Goal: Task Accomplishment & Management: Manage account settings

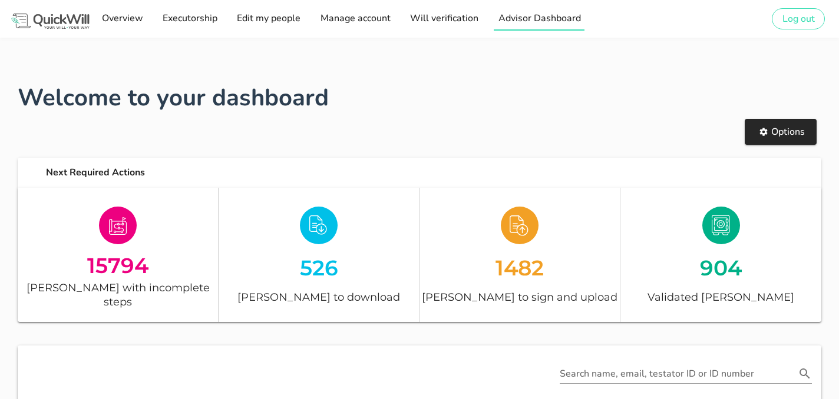
click at [508, 20] on span "Advisor Dashboard" at bounding box center [538, 18] width 83 height 13
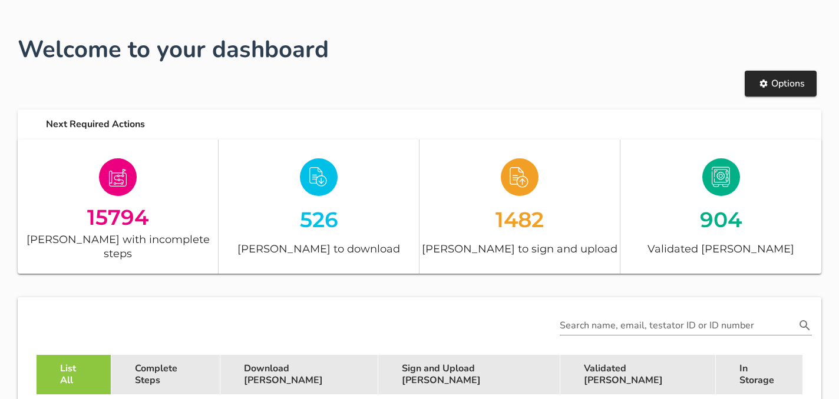
scroll to position [112, 0]
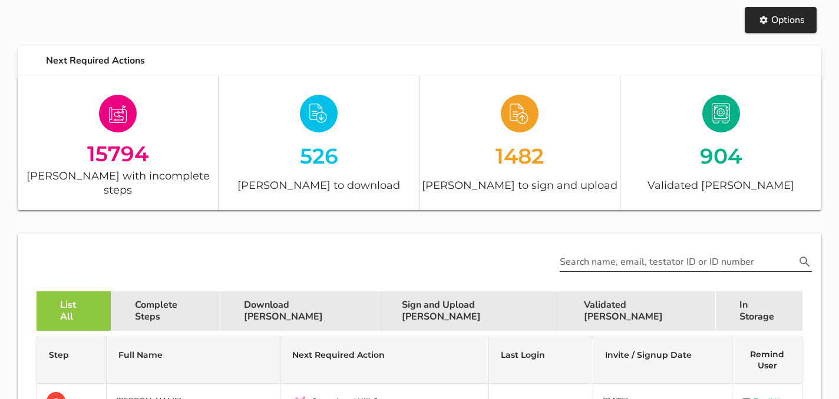
click at [591, 253] on input "Search name, email, testator ID or ID number" at bounding box center [677, 262] width 236 height 19
paste input "Arista Mootherham"
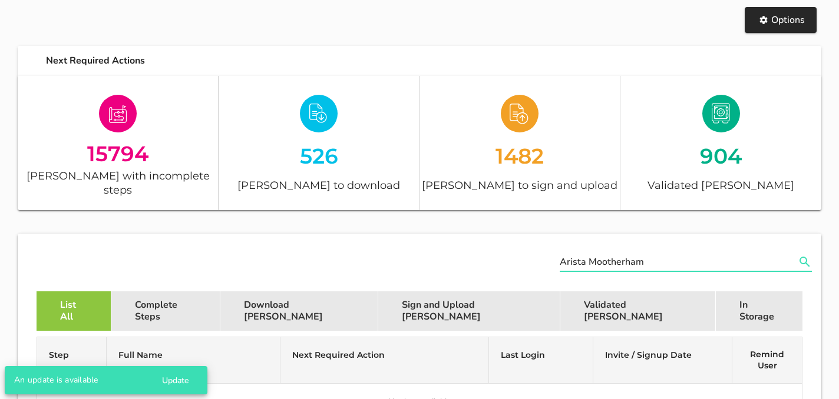
scroll to position [192, 0]
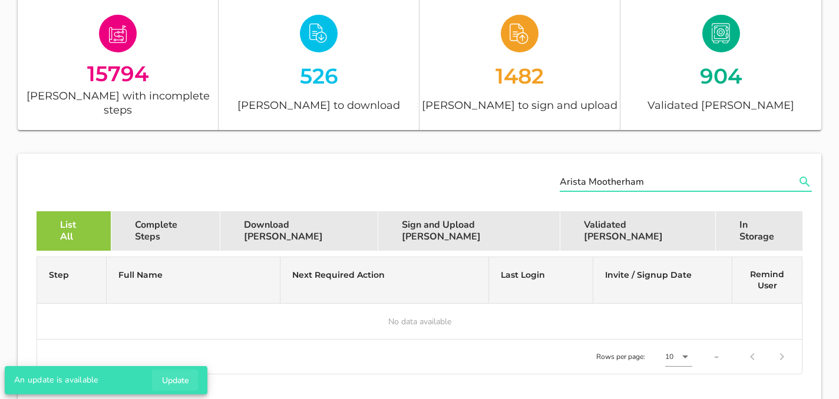
type input "Arista Mootherham"
click at [183, 382] on span "Update" at bounding box center [174, 380] width 27 height 11
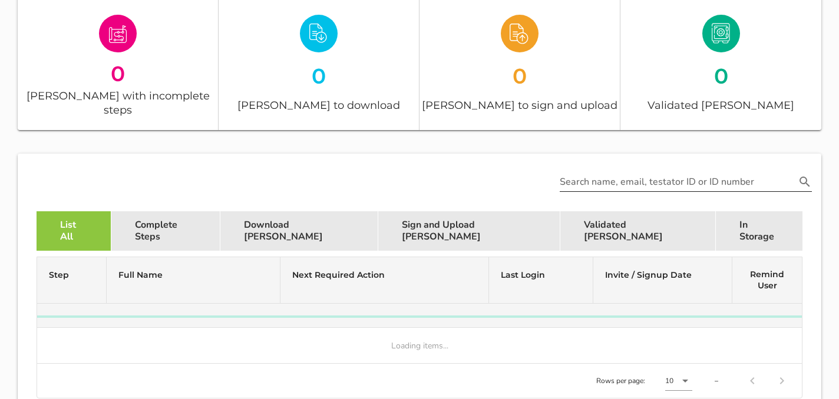
click at [637, 173] on input "Search name, email, testator ID or ID number" at bounding box center [677, 182] width 236 height 19
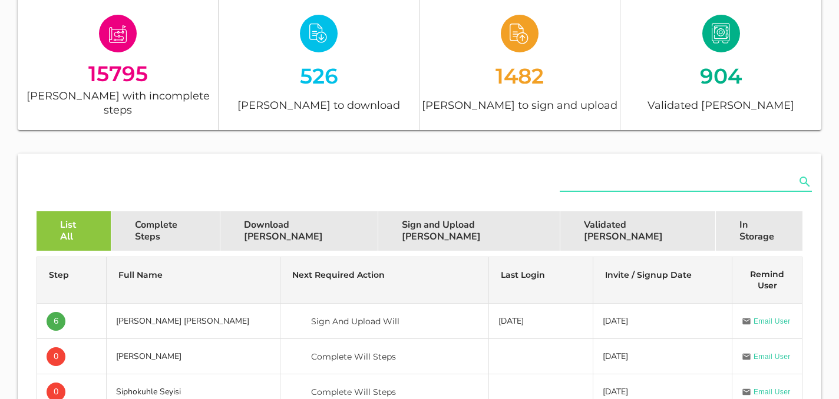
paste input "Arista Mootherham"
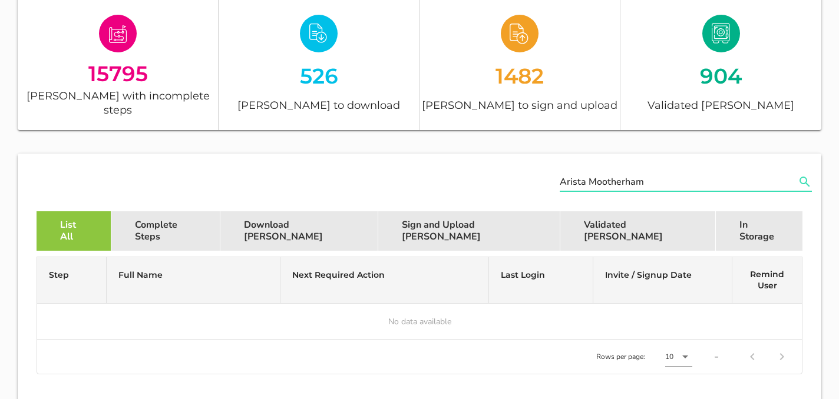
drag, startPoint x: 655, startPoint y: 167, endPoint x: 587, endPoint y: 167, distance: 68.3
click at [587, 173] on input "Arista Mootherham" at bounding box center [677, 182] width 236 height 19
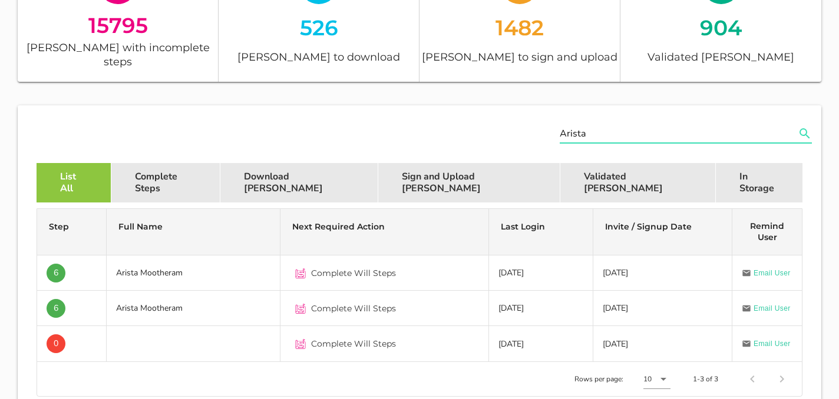
scroll to position [246, 0]
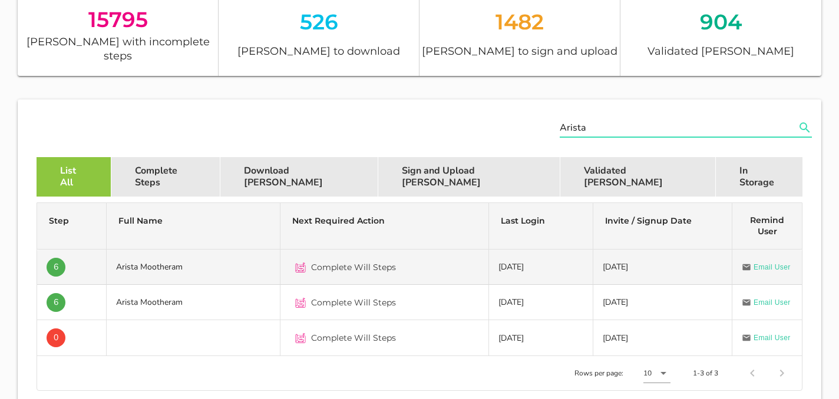
type input "Arista"
click at [270, 260] on td "Arista Mootheram" at bounding box center [194, 267] width 174 height 35
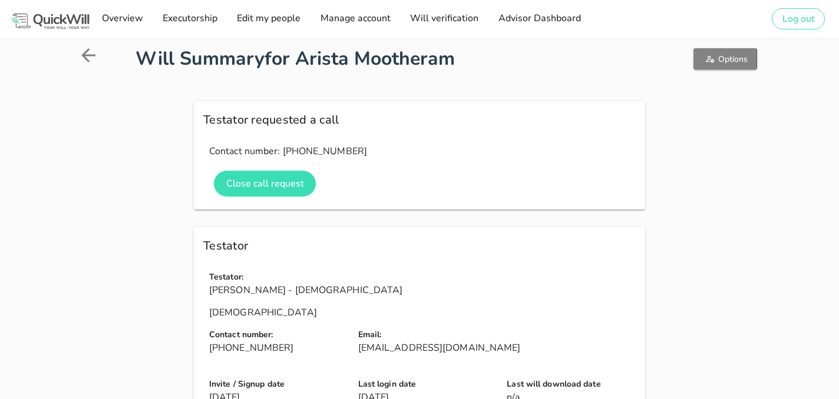
click at [711, 58] on icon "button" at bounding box center [709, 58] width 9 height 9
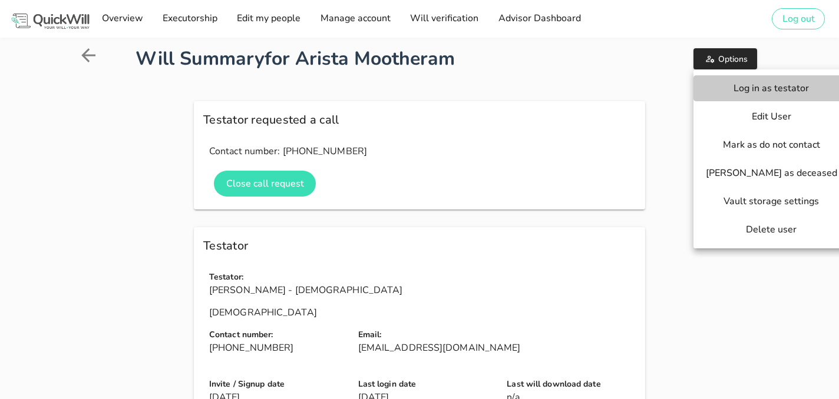
click at [731, 87] on span "Log in as testator" at bounding box center [771, 88] width 132 height 13
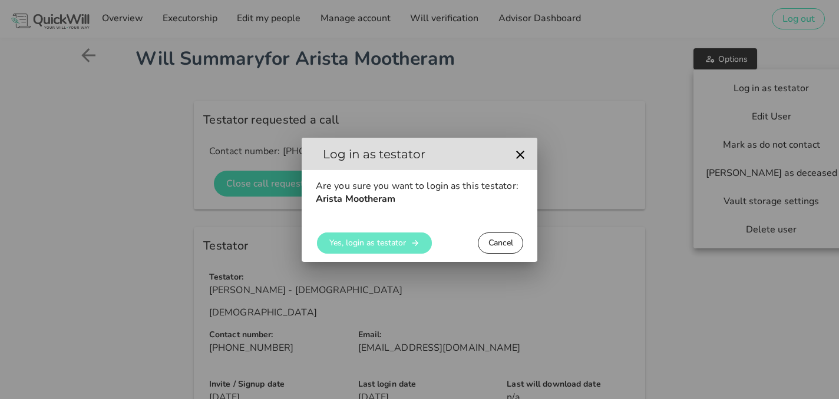
click at [373, 240] on span "Yes, login as testator" at bounding box center [367, 242] width 77 height 11
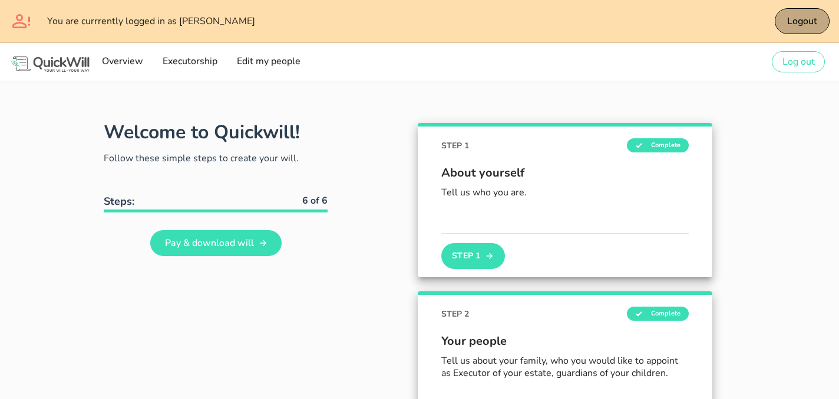
click at [789, 25] on span "Logout" at bounding box center [801, 21] width 31 height 13
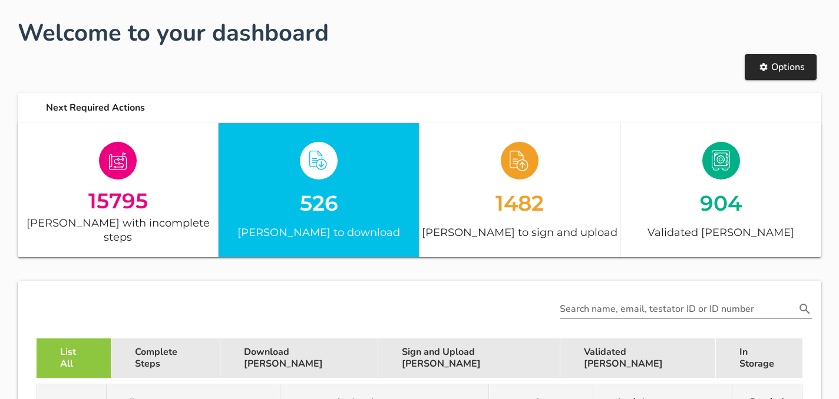
scroll to position [214, 0]
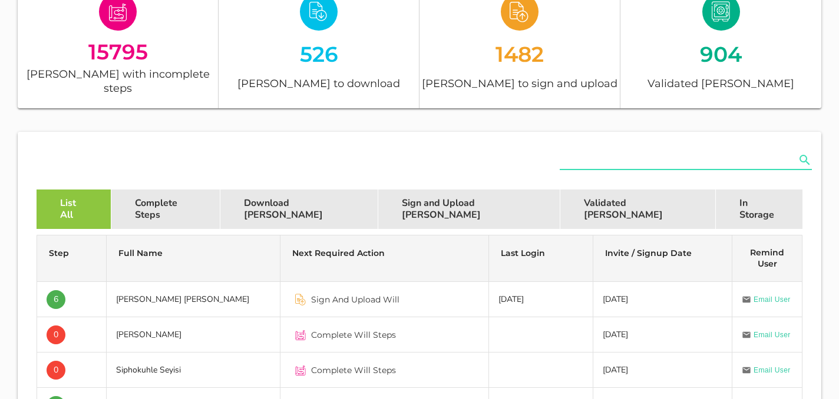
click at [578, 151] on input "text" at bounding box center [677, 160] width 236 height 19
paste input "Arista Mootherham"
drag, startPoint x: 651, startPoint y: 148, endPoint x: 585, endPoint y: 147, distance: 66.0
click at [585, 151] on input "Arista Mootherham" at bounding box center [677, 160] width 236 height 19
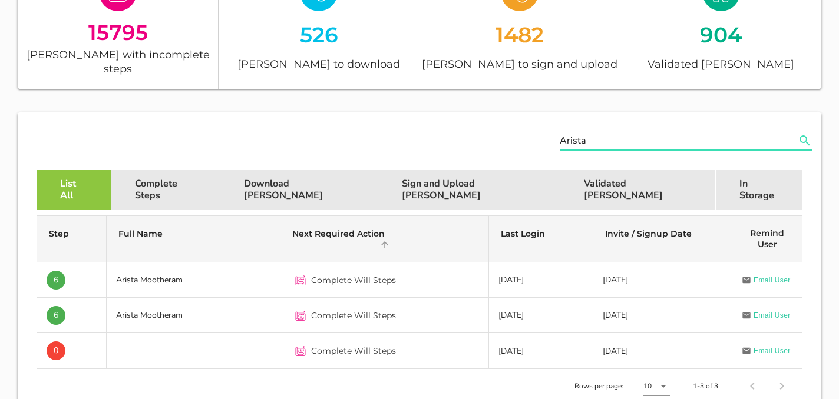
scroll to position [247, 0]
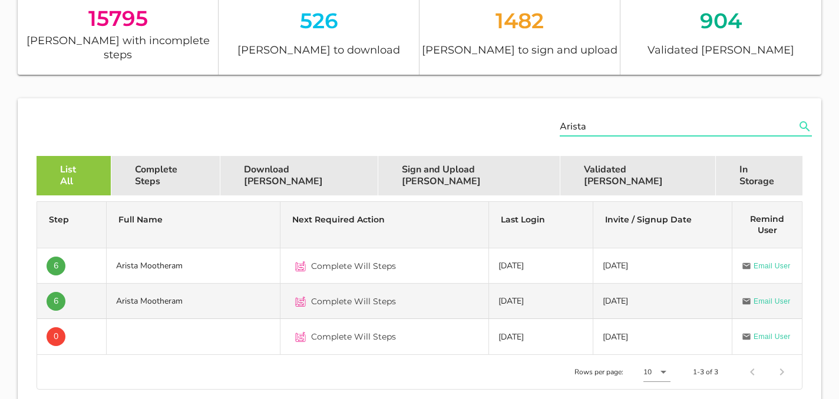
type input "Arista"
click at [287, 284] on td "Complete Will Steps" at bounding box center [384, 301] width 208 height 35
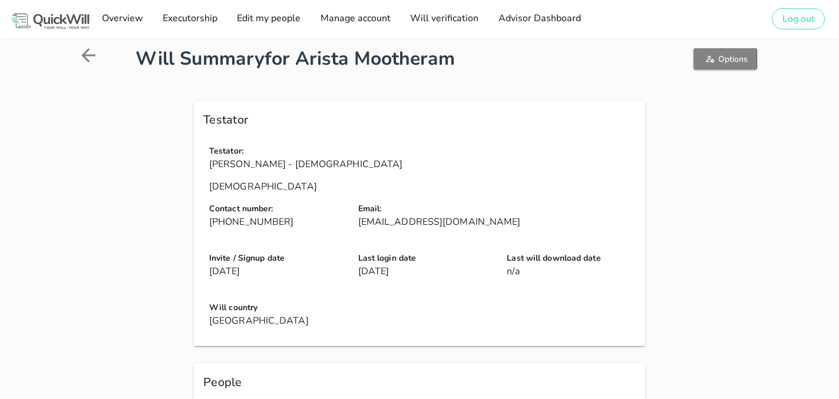
click at [701, 57] on button "Options" at bounding box center [724, 58] width 63 height 21
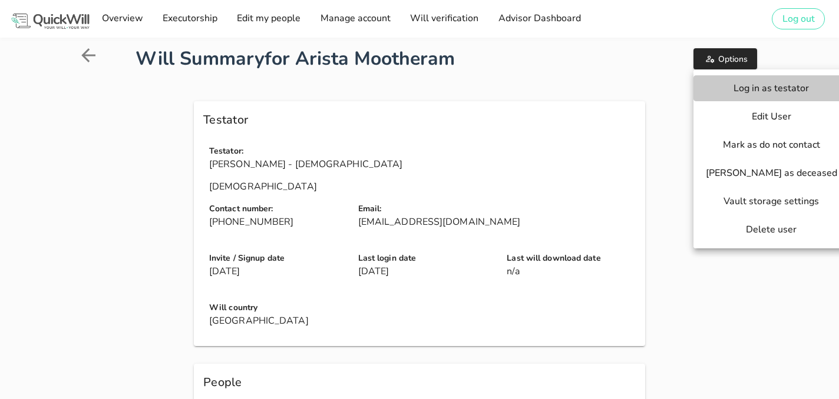
click at [714, 98] on button "Log in as testator" at bounding box center [770, 88] width 155 height 26
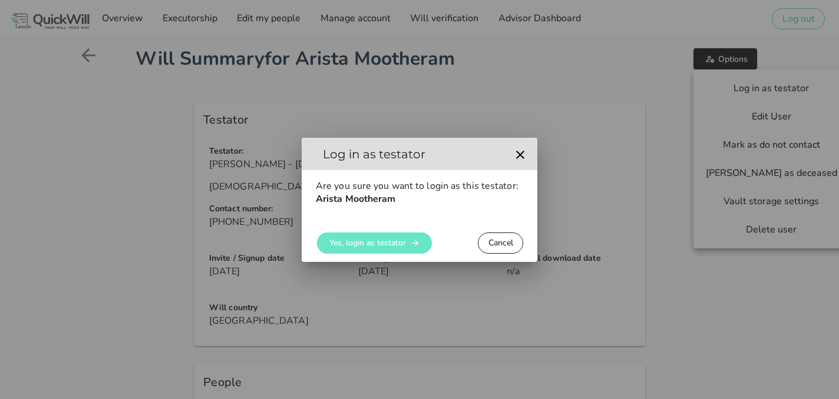
click at [398, 242] on span "Yes, login as testator" at bounding box center [367, 242] width 77 height 11
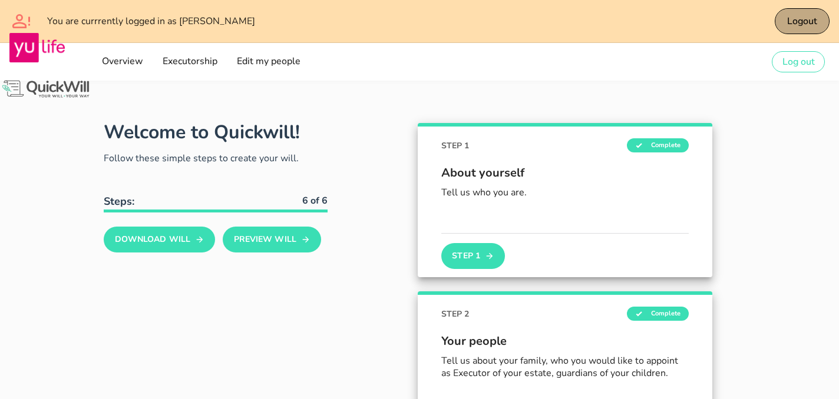
click at [784, 18] on button "Logout" at bounding box center [801, 21] width 55 height 26
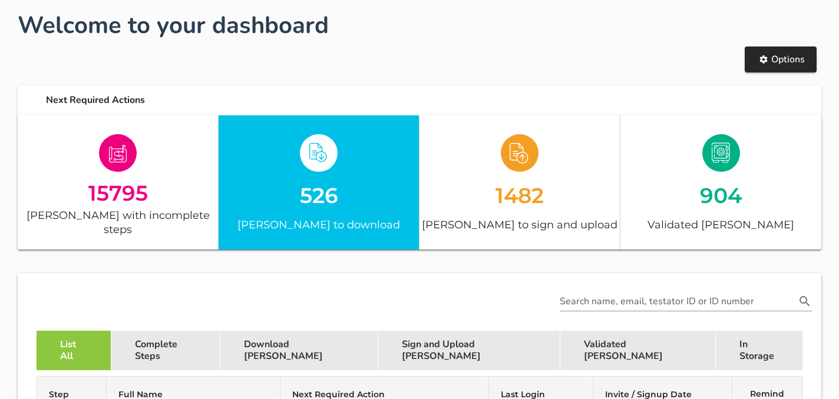
scroll to position [181, 0]
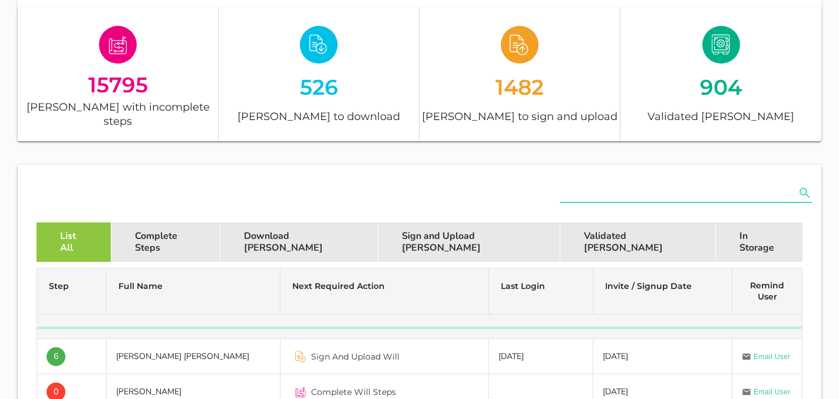
click at [572, 184] on input "text" at bounding box center [677, 193] width 236 height 19
paste input "Arista Mootherham"
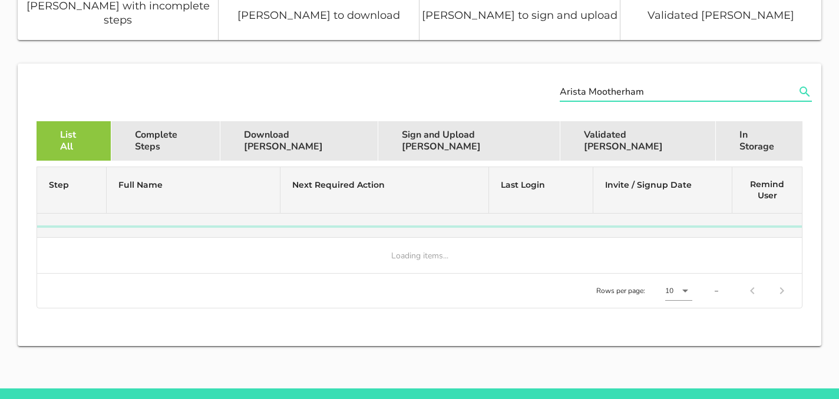
scroll to position [310, 0]
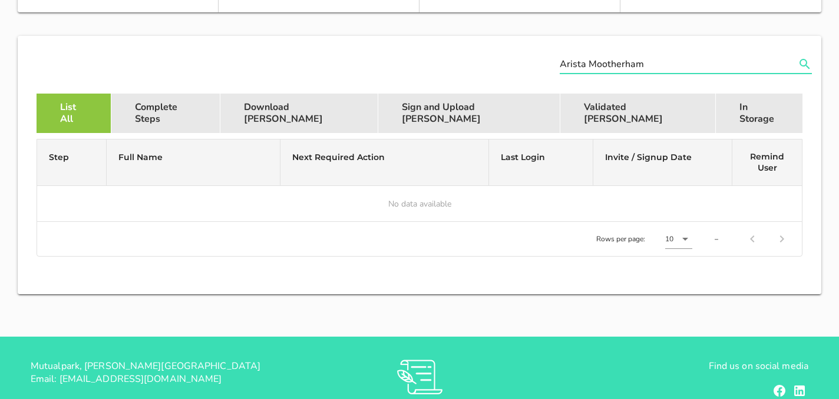
drag, startPoint x: 653, startPoint y: 45, endPoint x: 591, endPoint y: 45, distance: 62.4
click at [591, 55] on input "Arista Mootherham" at bounding box center [677, 64] width 236 height 19
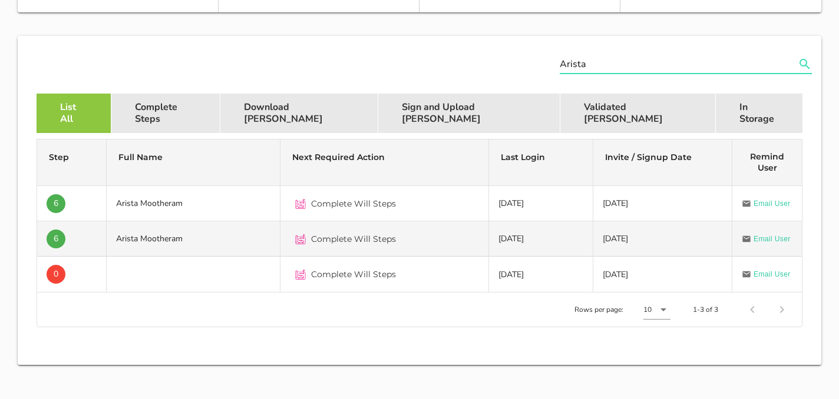
type input "Arista"
click at [263, 228] on td "Arista Mootheram" at bounding box center [194, 238] width 174 height 35
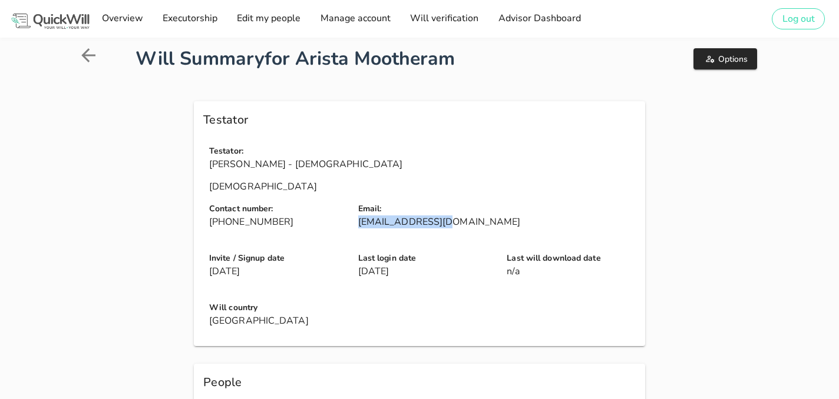
drag, startPoint x: 438, startPoint y: 224, endPoint x: 357, endPoint y: 224, distance: 80.7
click at [358, 224] on p "arista@ipda.co.za" at bounding box center [499, 222] width 283 height 13
copy p "arista@ipda.co.za"
click at [89, 59] on icon at bounding box center [88, 55] width 21 height 21
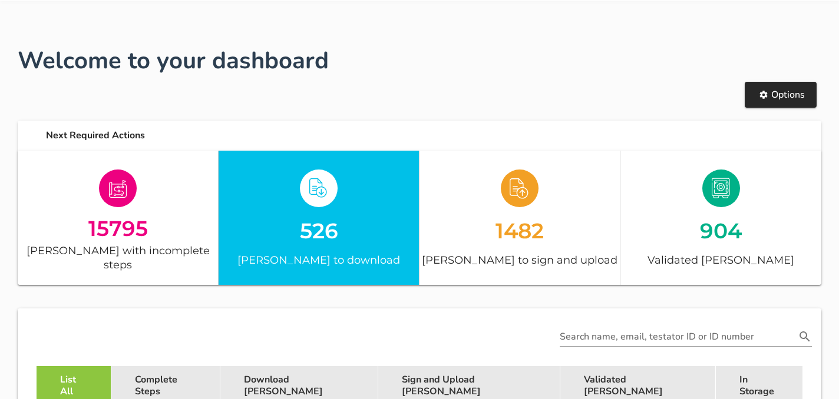
scroll to position [106, 0]
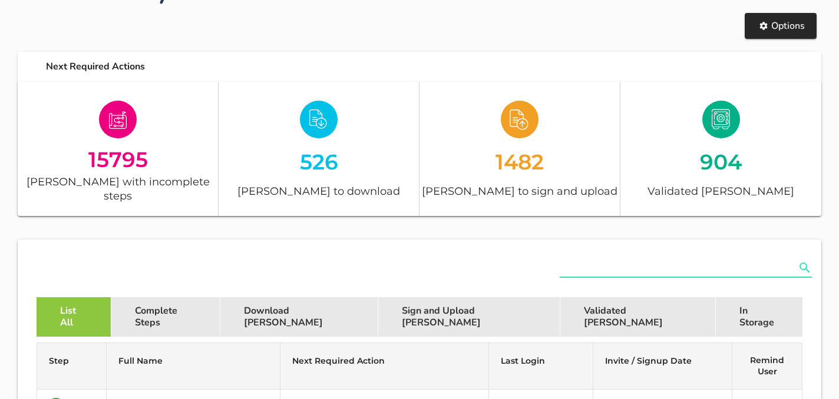
click at [632, 259] on input "text" at bounding box center [677, 268] width 236 height 19
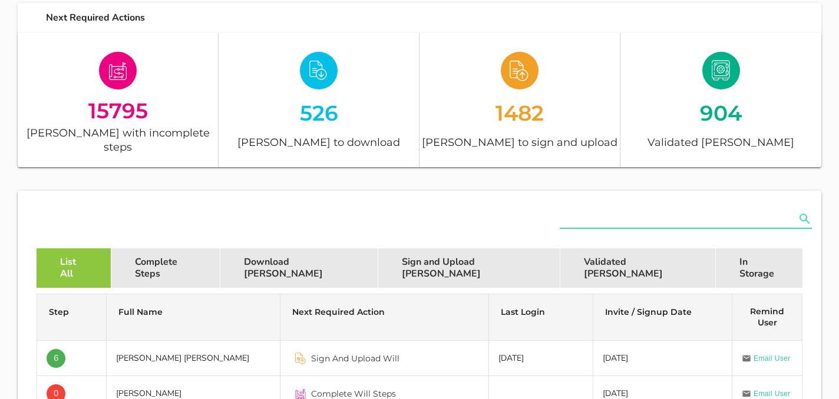
scroll to position [157, 0]
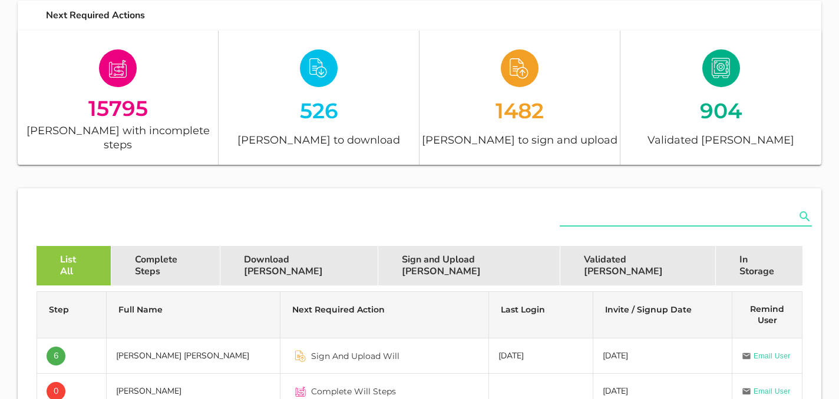
paste input "arista@ipda.co.za"
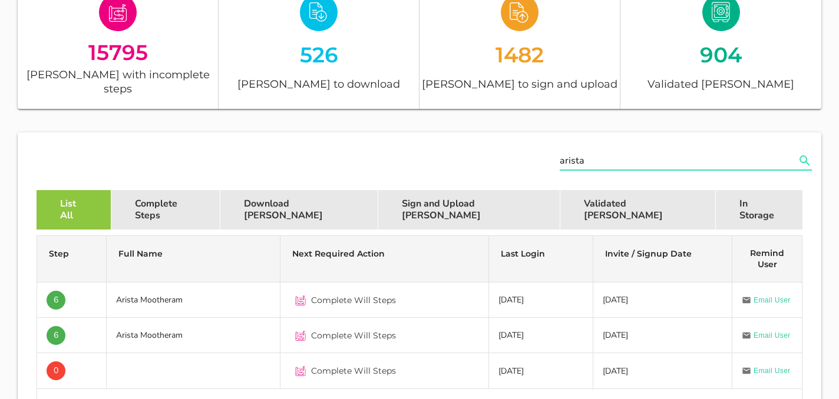
scroll to position [221, 0]
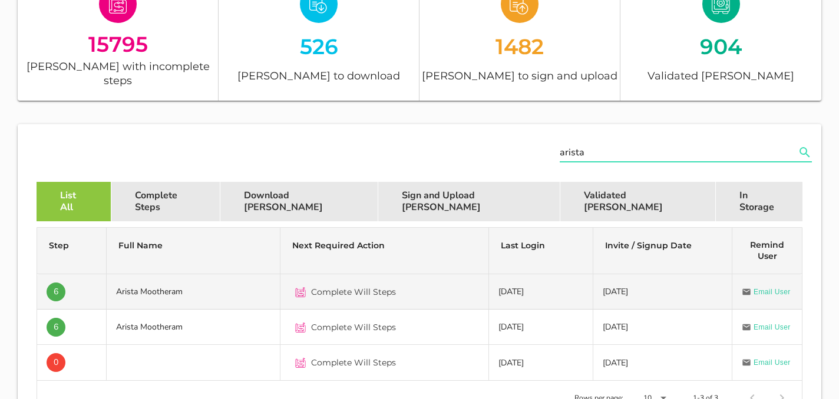
type input "arista"
click at [397, 279] on div "Complete Will Steps" at bounding box center [384, 292] width 189 height 28
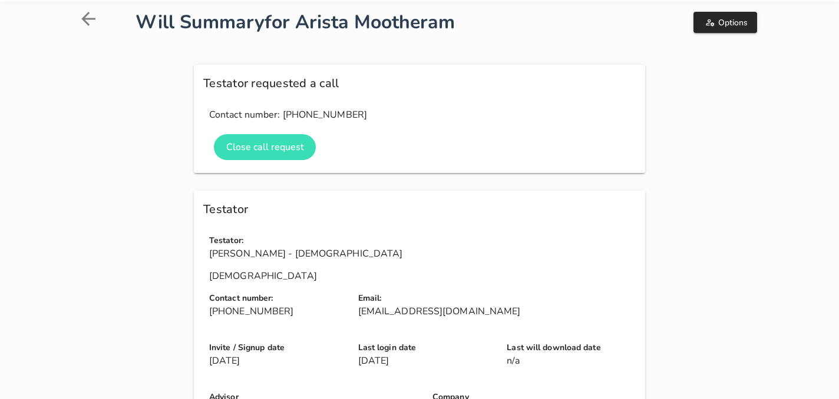
scroll to position [81, 0]
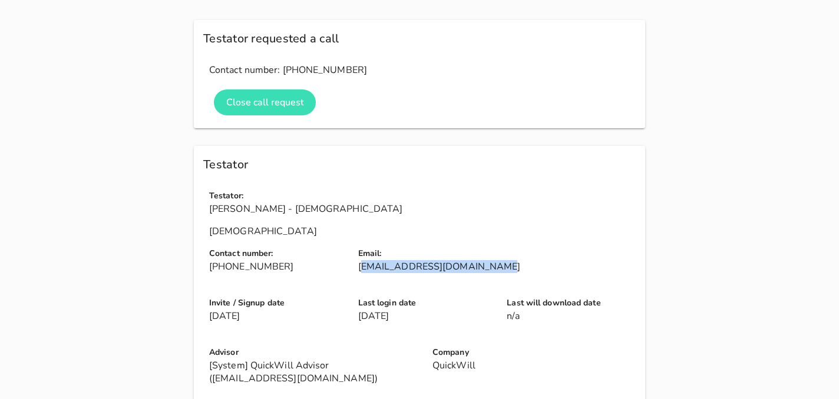
drag, startPoint x: 483, startPoint y: 265, endPoint x: 360, endPoint y: 270, distance: 122.6
click at [360, 270] on p "arista@alignintuitive.co.za" at bounding box center [499, 266] width 283 height 13
drag, startPoint x: 353, startPoint y: 269, endPoint x: 482, endPoint y: 265, distance: 129.0
click at [482, 265] on div "Email: arista@alignintuitive.co.za" at bounding box center [499, 264] width 297 height 49
copy p "arista@alignintuitive.co.za"
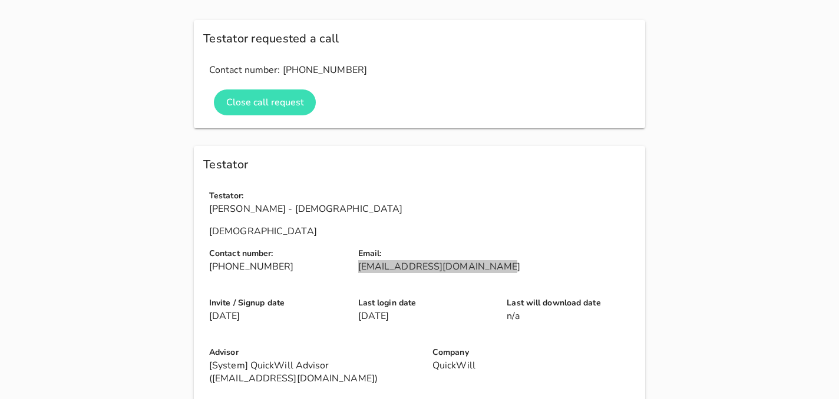
scroll to position [0, 0]
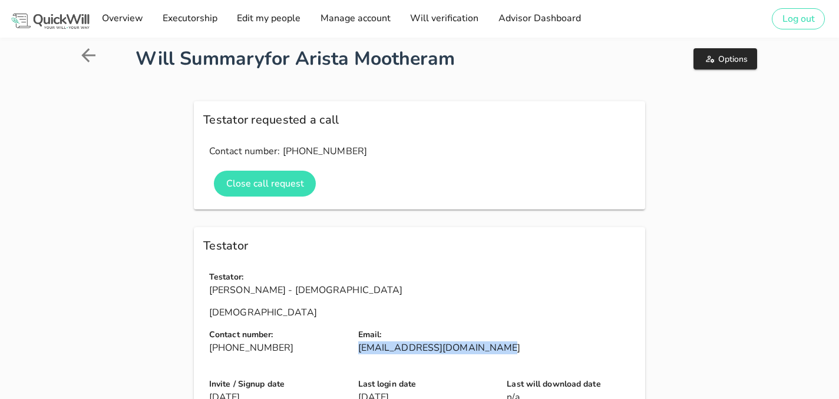
click at [90, 55] on icon at bounding box center [88, 55] width 14 height 14
